Goal: Task Accomplishment & Management: Manage account settings

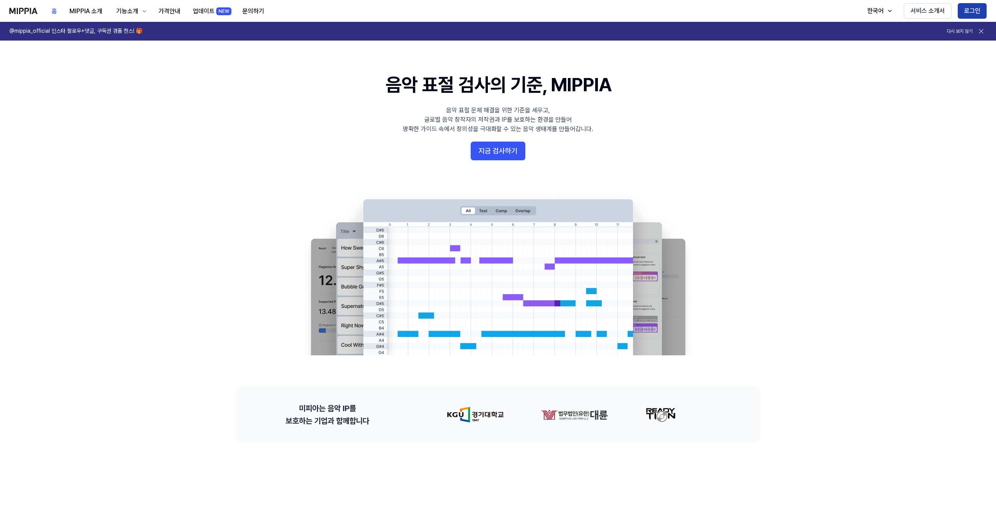
click at [972, 8] on button "로그인" at bounding box center [972, 11] width 29 height 16
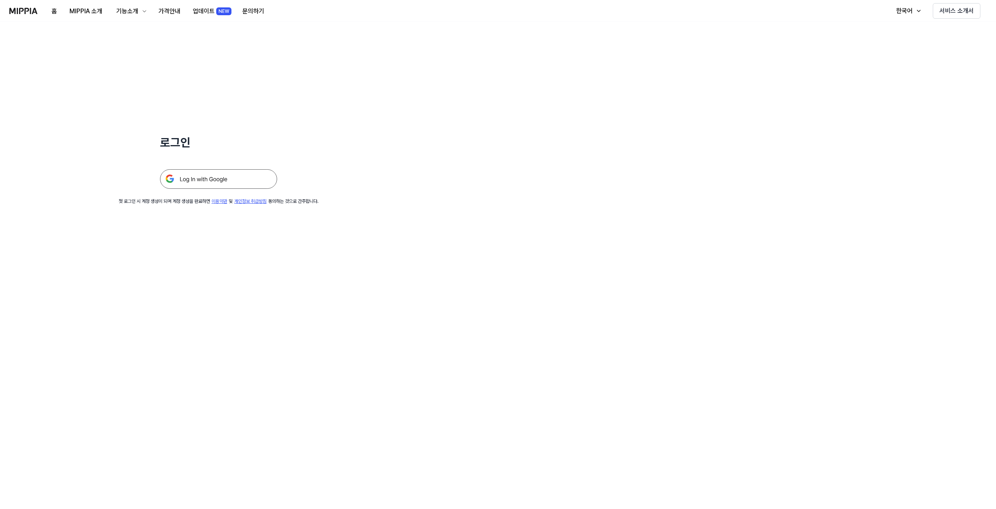
click at [230, 184] on img at bounding box center [218, 179] width 117 height 20
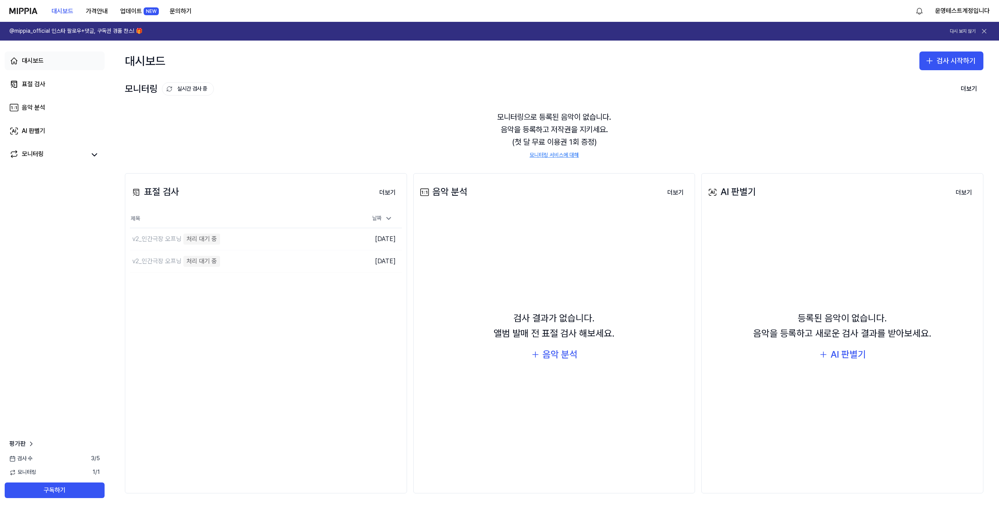
click at [48, 56] on link "대시보드" at bounding box center [55, 61] width 100 height 19
click at [46, 64] on link "대시보드" at bounding box center [55, 61] width 100 height 19
